Goal: Navigation & Orientation: Find specific page/section

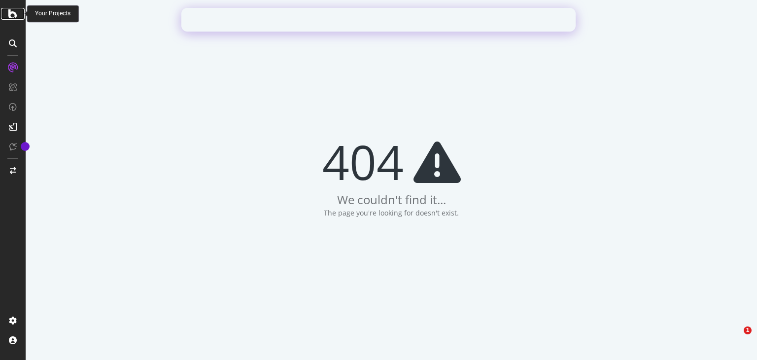
click at [14, 16] on icon at bounding box center [12, 14] width 9 height 12
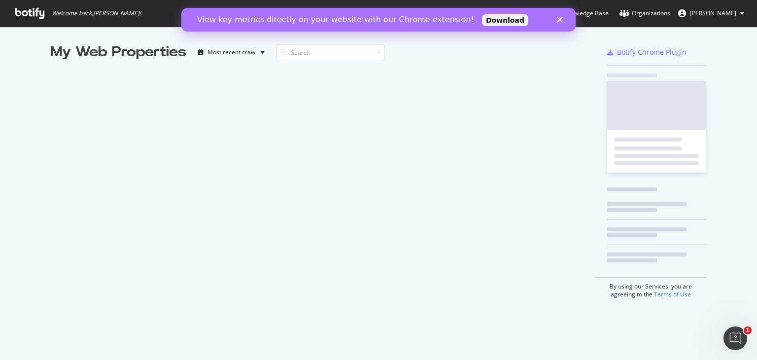
scroll to position [352, 741]
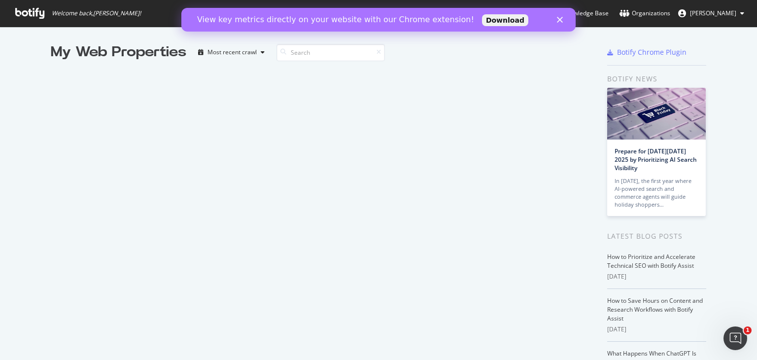
click at [563, 21] on div "Fermer" at bounding box center [562, 20] width 10 height 6
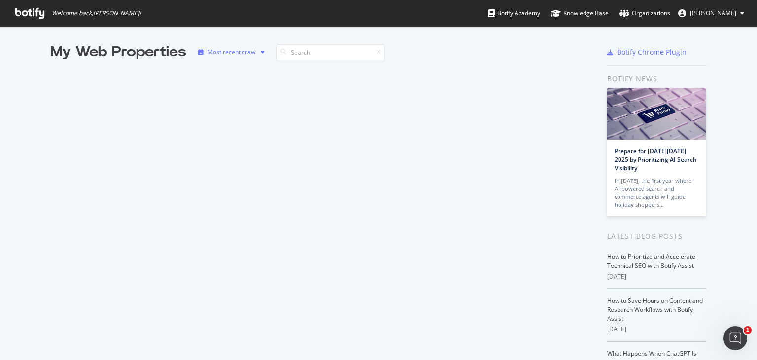
click at [230, 51] on div "Most recent crawl" at bounding box center [231, 52] width 49 height 6
click at [708, 14] on span "[PERSON_NAME]" at bounding box center [713, 13] width 46 height 8
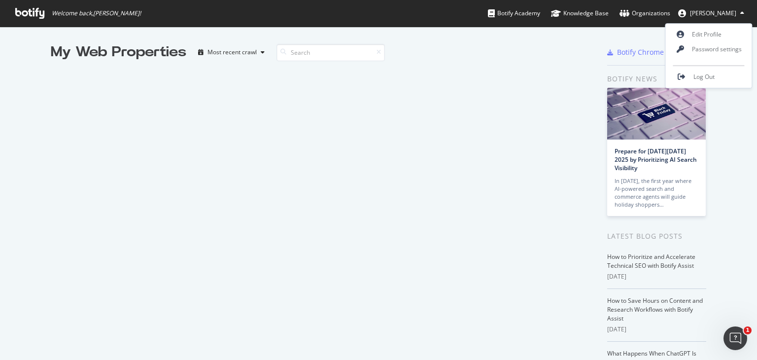
click at [708, 14] on span "[PERSON_NAME]" at bounding box center [713, 13] width 46 height 8
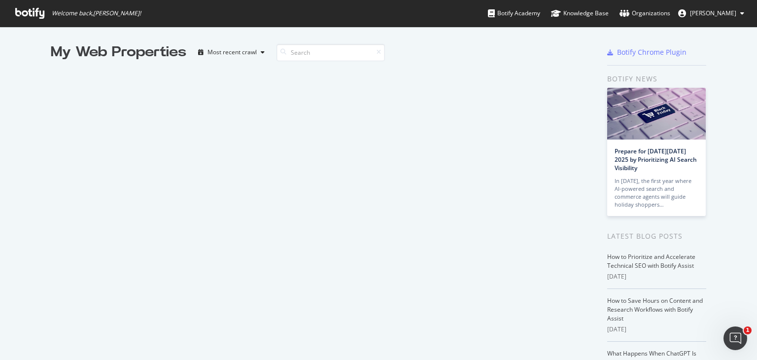
click at [39, 17] on icon at bounding box center [29, 13] width 29 height 11
